Goal: Task Accomplishment & Management: Complete application form

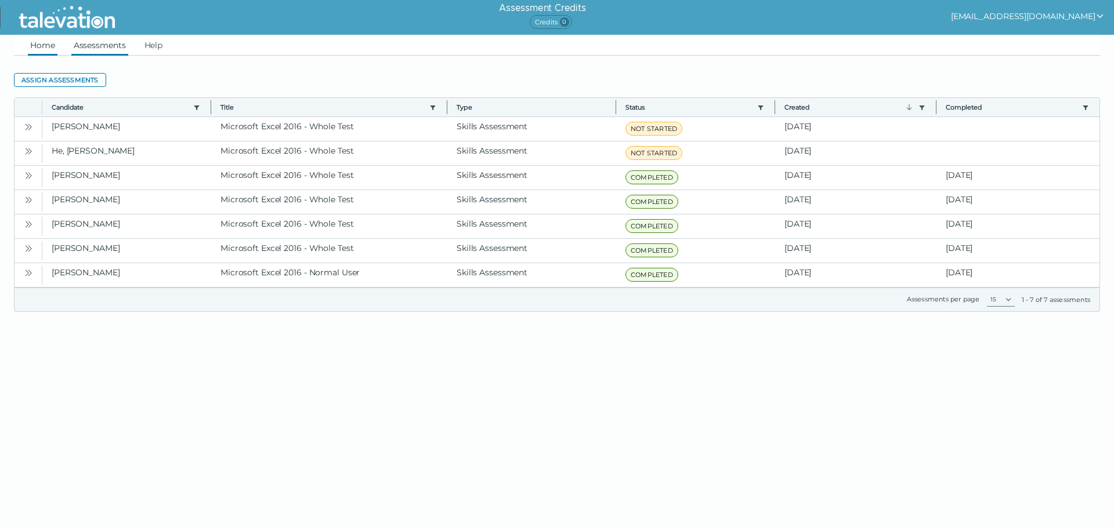
click at [41, 48] on link "Home" at bounding box center [43, 45] width 30 height 21
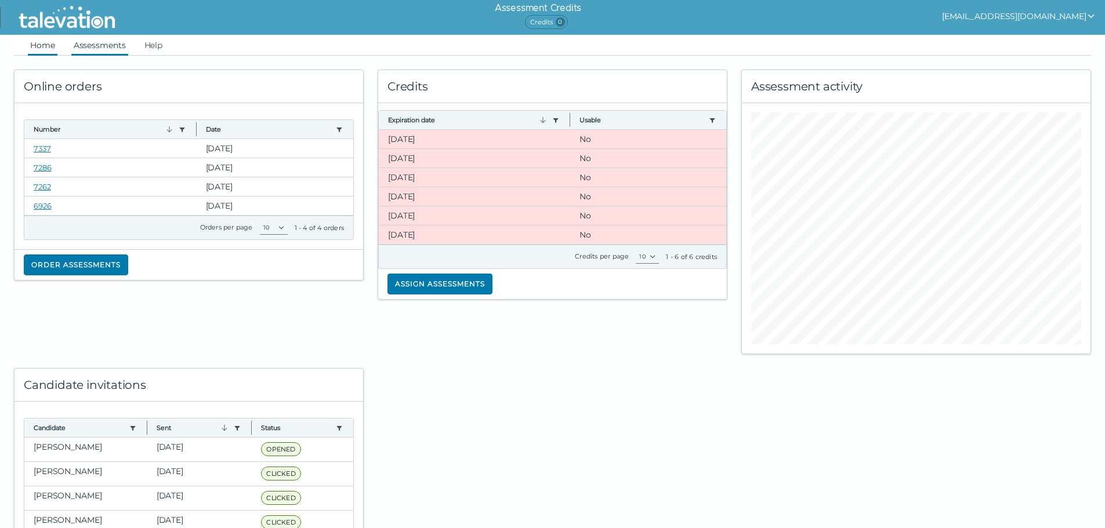
click at [110, 39] on link "Assessments" at bounding box center [99, 45] width 57 height 21
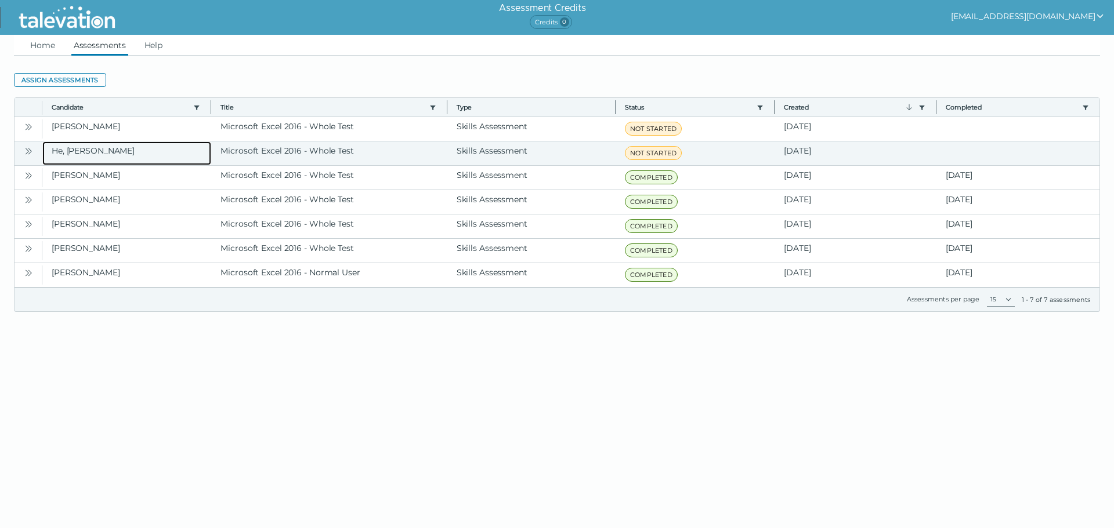
click at [111, 146] on clr-dg-cell "He, [PERSON_NAME]" at bounding box center [126, 154] width 169 height 24
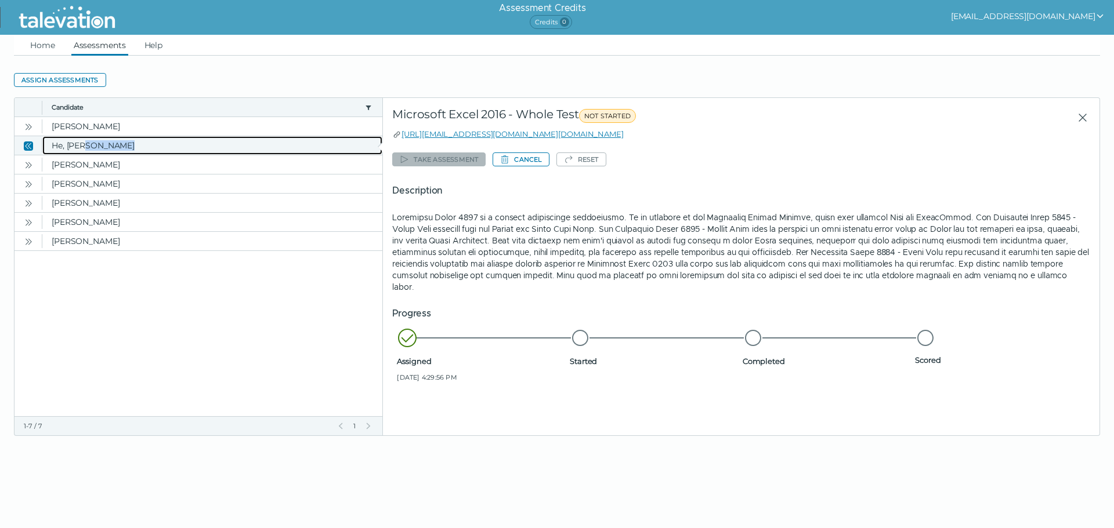
click at [111, 146] on clr-dg-cell "He, [PERSON_NAME]" at bounding box center [212, 145] width 340 height 19
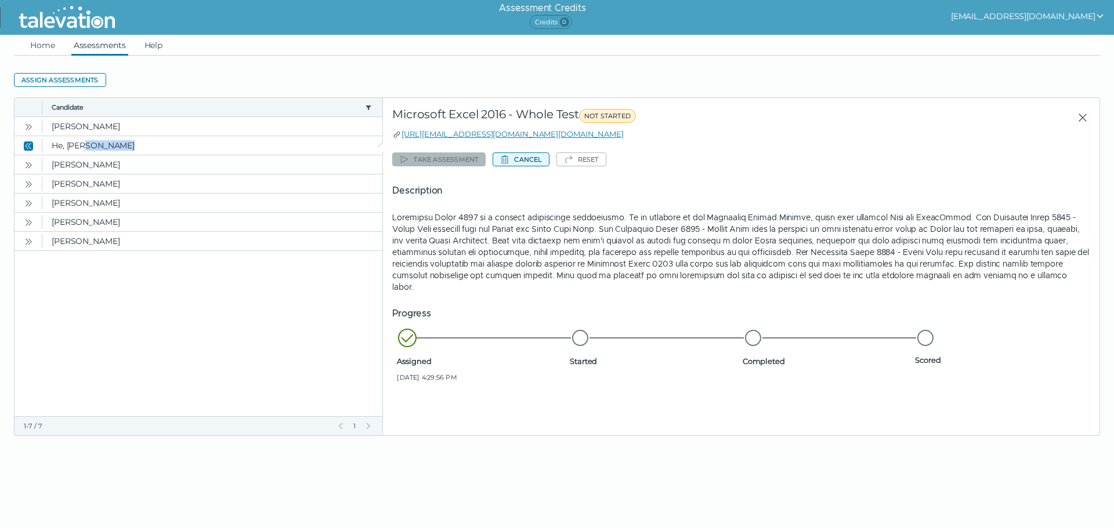
click at [526, 161] on button "Cancel" at bounding box center [520, 160] width 56 height 14
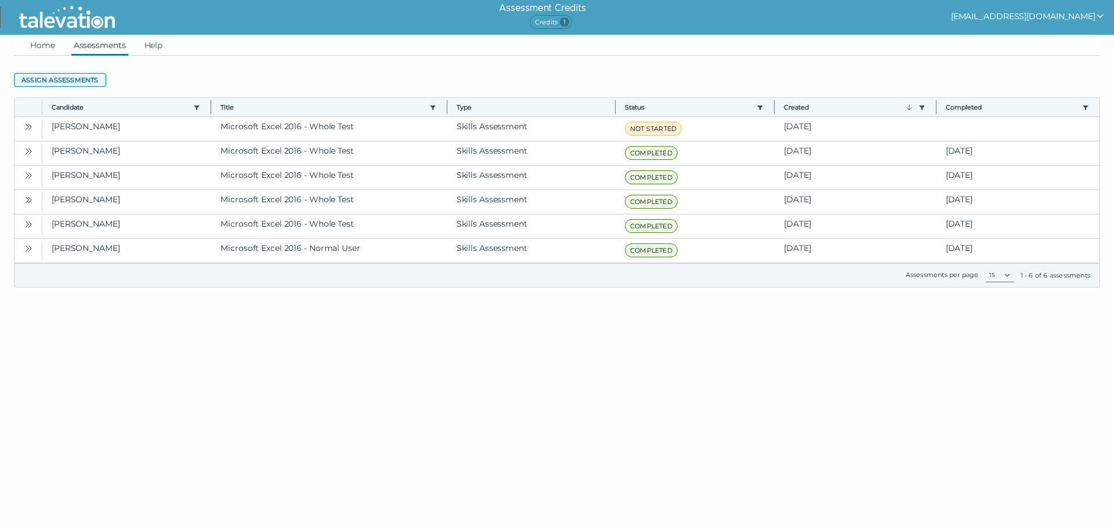
click at [57, 76] on button "Assign assessments" at bounding box center [60, 80] width 92 height 14
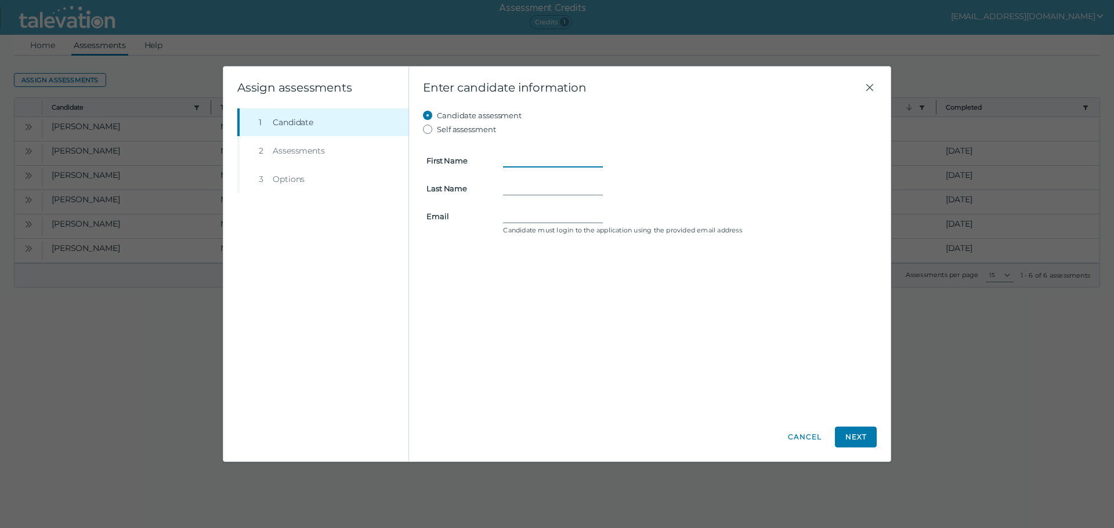
click at [513, 159] on input "First Name" at bounding box center [553, 161] width 100 height 14
type input "[PERSON_NAME]"
type input "He"
click at [554, 203] on form "First Name [PERSON_NAME] Last Name He Email Candidate must login to the applica…" at bounding box center [650, 187] width 454 height 102
click at [552, 213] on input "Email" at bounding box center [553, 216] width 100 height 14
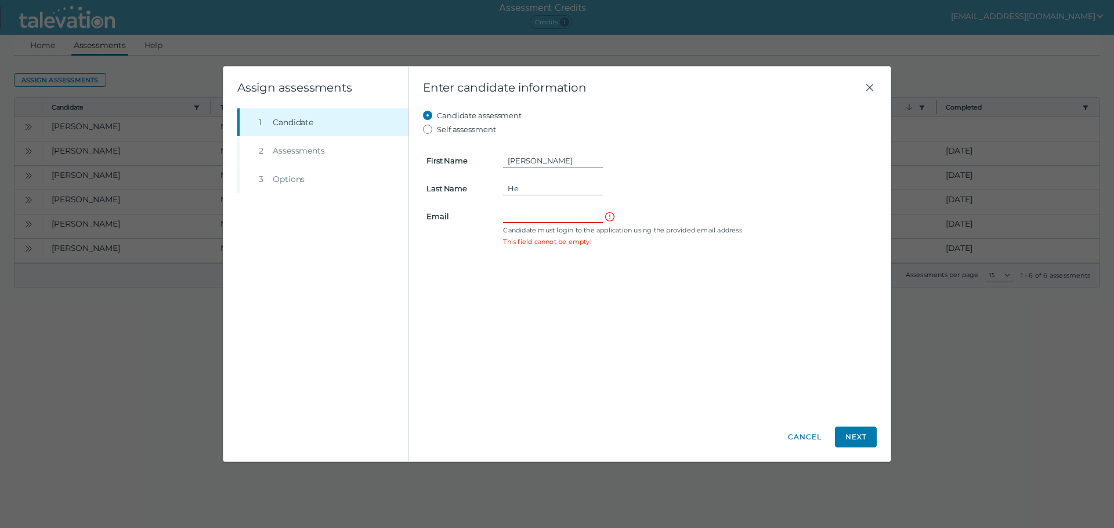
click at [508, 219] on input "Email" at bounding box center [553, 216] width 100 height 14
drag, startPoint x: 508, startPoint y: 218, endPoint x: 505, endPoint y: 209, distance: 9.4
click at [505, 209] on input "Email" at bounding box center [553, 216] width 100 height 14
click at [503, 215] on input "Email" at bounding box center [553, 216] width 100 height 14
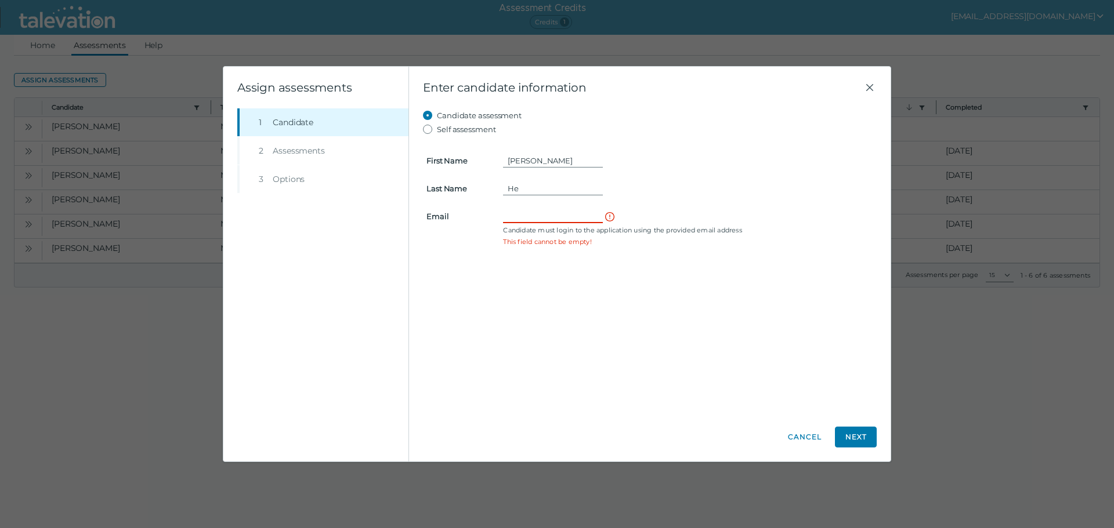
paste input "[EMAIL_ADDRESS][DOMAIN_NAME]"
click at [509, 219] on input "[EMAIL_ADDRESS][DOMAIN_NAME]" at bounding box center [553, 216] width 100 height 14
type input "[EMAIL_ADDRESS][DOMAIN_NAME]"
click at [853, 434] on button "Next" at bounding box center [856, 437] width 42 height 21
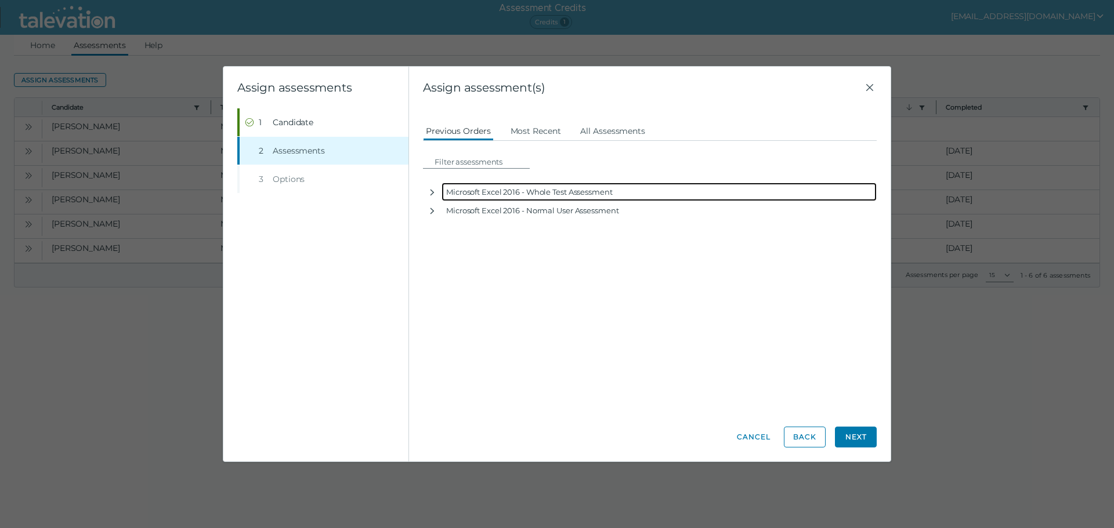
click at [545, 194] on div "Microsoft Excel 2016 - Whole Test Assessment" at bounding box center [658, 192] width 435 height 19
click at [432, 190] on icon "button" at bounding box center [432, 192] width 9 height 9
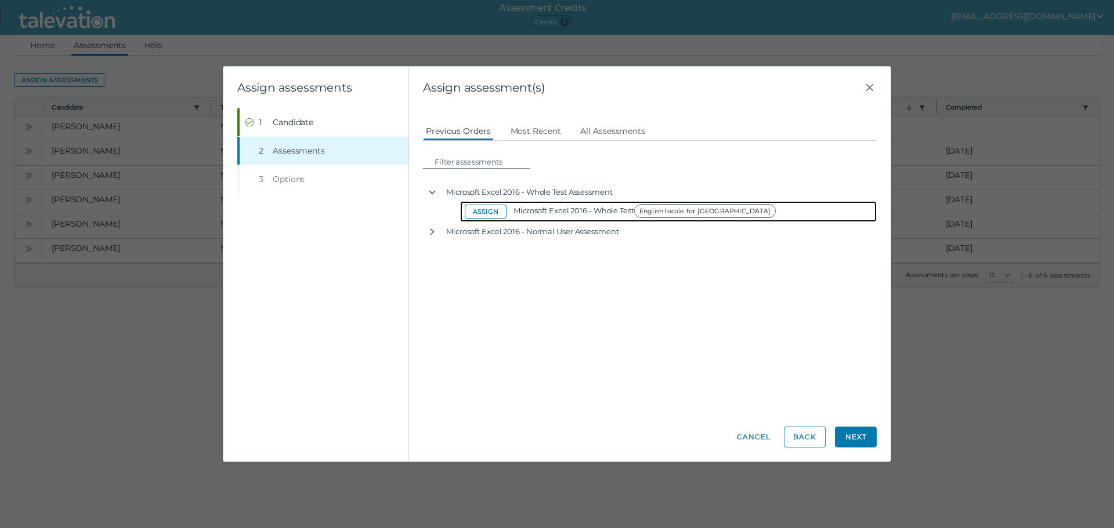
click at [485, 213] on button "Assign" at bounding box center [486, 212] width 42 height 14
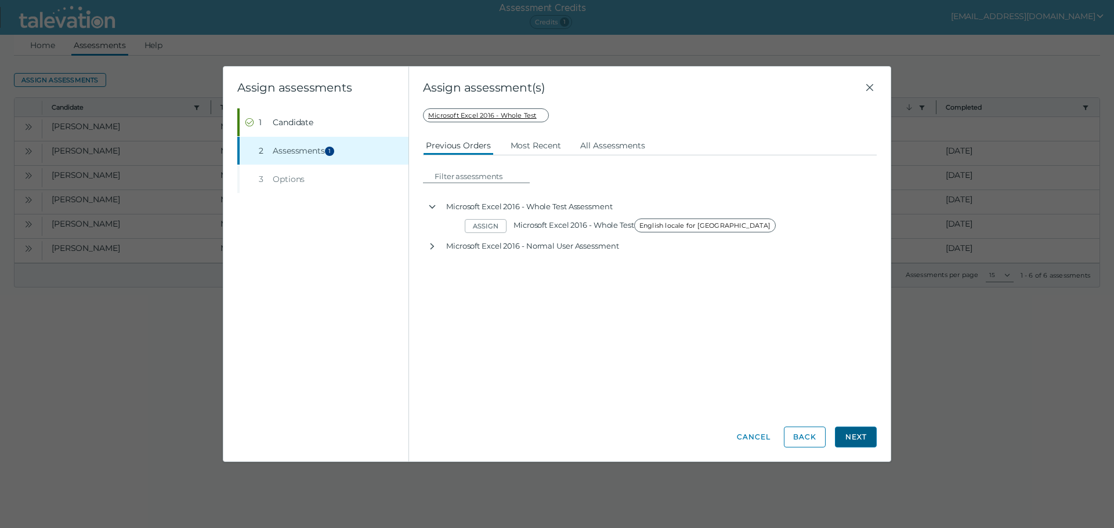
click at [864, 433] on button "Next" at bounding box center [856, 437] width 42 height 21
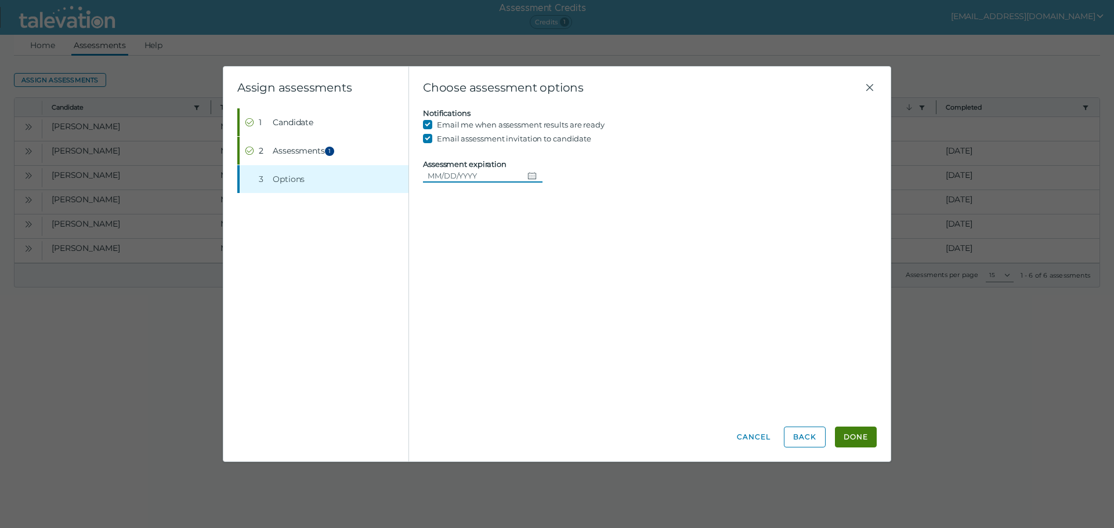
click at [530, 175] on icon "Choose date" at bounding box center [531, 175] width 9 height 9
click at [566, 341] on button "30" at bounding box center [568, 340] width 21 height 21
type input "[DATE]"
click at [863, 444] on button "Done" at bounding box center [856, 437] width 42 height 21
